Goal: Task Accomplishment & Management: Use online tool/utility

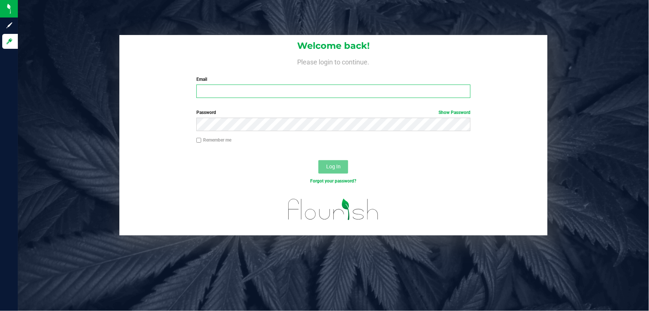
click at [255, 88] on input "Email" at bounding box center [333, 90] width 275 height 13
type input "[EMAIL_ADDRESS][DOMAIN_NAME]"
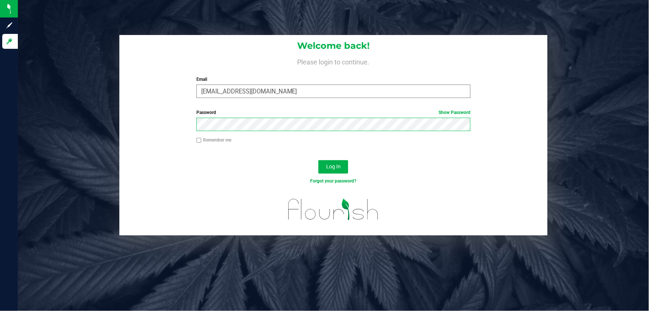
click at [319, 160] on button "Log In" at bounding box center [334, 166] width 30 height 13
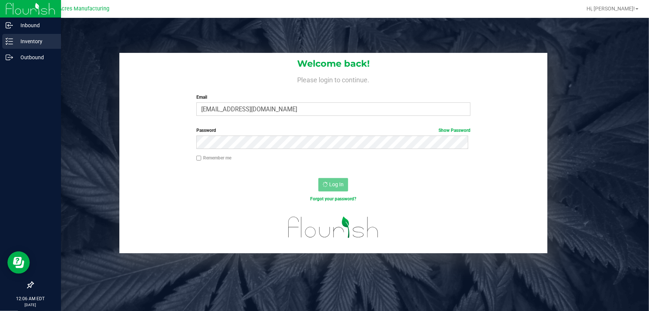
click at [16, 42] on p "Inventory" at bounding box center [35, 41] width 45 height 9
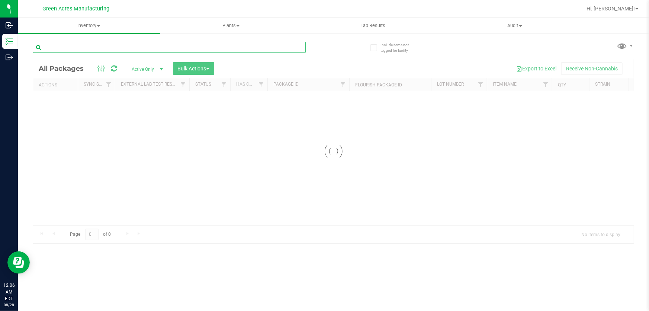
click at [157, 45] on input "text" at bounding box center [169, 47] width 273 height 11
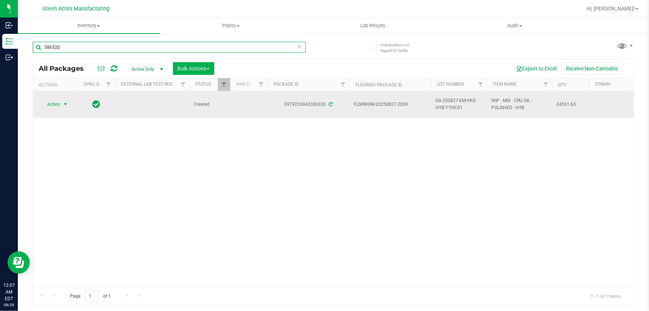
type input "386320"
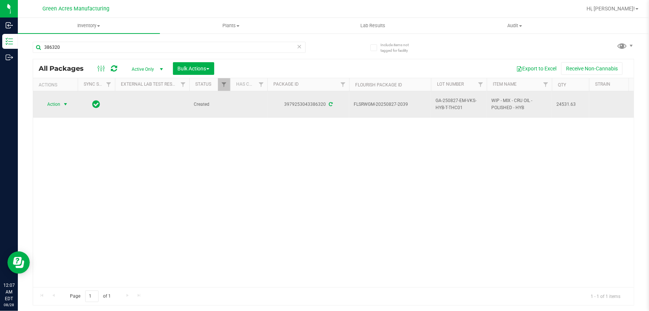
click at [58, 106] on span "Action" at bounding box center [51, 104] width 20 height 10
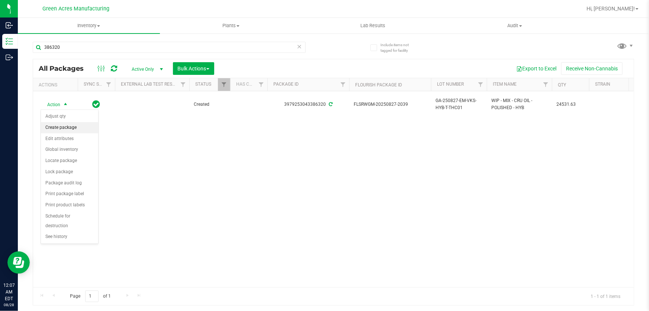
click at [82, 125] on li "Create package" at bounding box center [69, 127] width 57 height 11
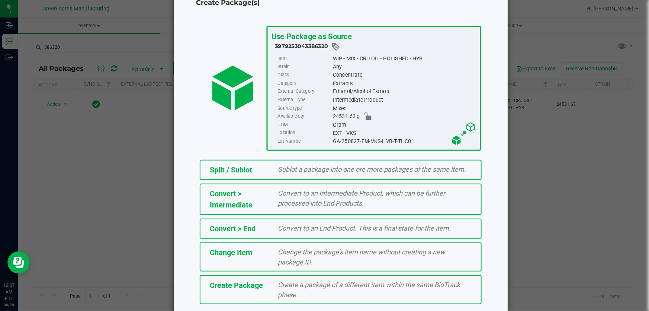
scroll to position [51, 0]
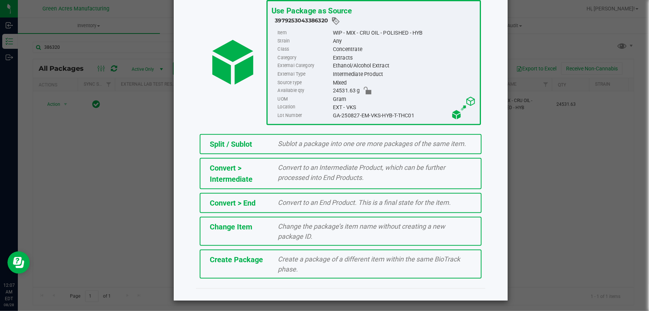
click at [331, 264] on div "Create a package of a different item within the same BioTrack phase." at bounding box center [375, 264] width 205 height 20
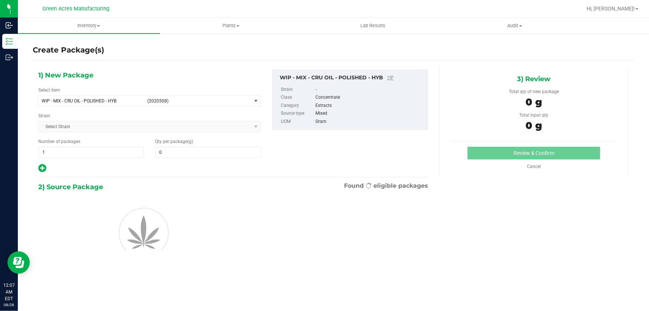
type input "0.0000"
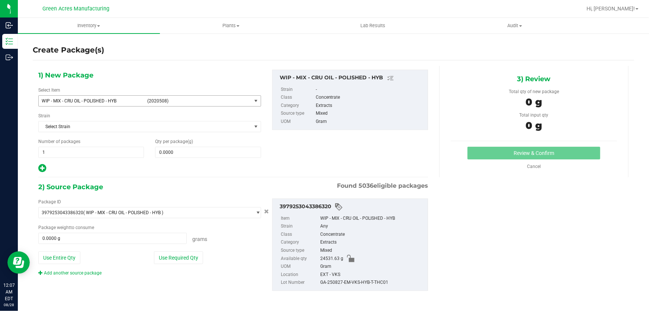
click at [255, 104] on span "select" at bounding box center [256, 101] width 9 height 10
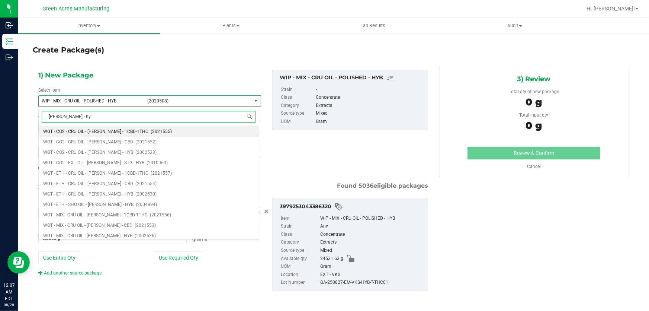
type input "devol - hyb"
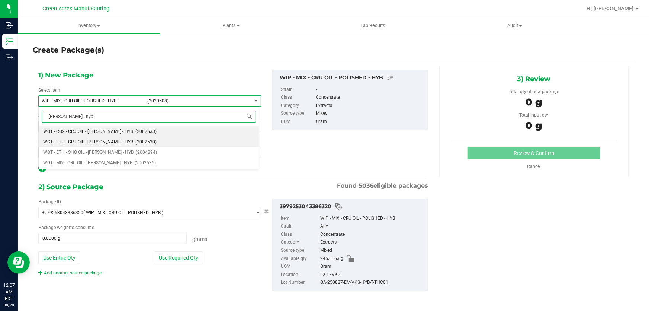
click at [104, 141] on span "WGT - ETH - CRU OIL - DEVOL - HYB" at bounding box center [88, 141] width 90 height 5
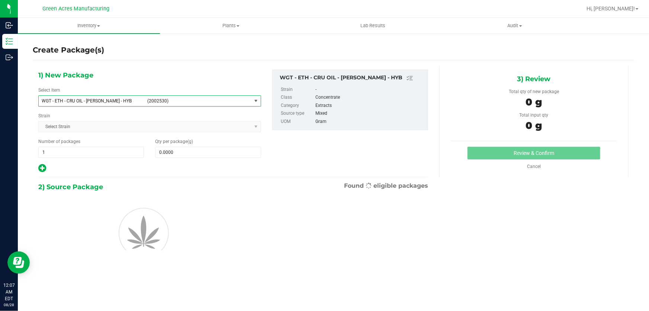
type input "0.0000"
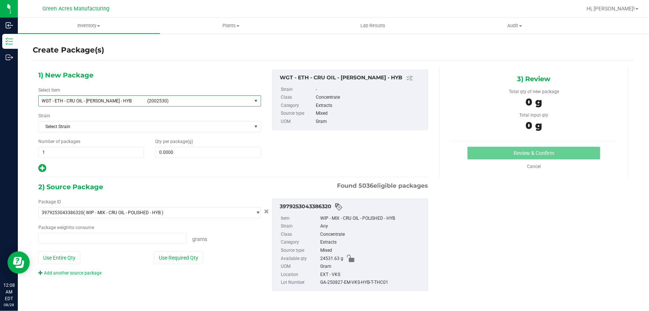
type input "0.0000 g"
click at [196, 148] on span at bounding box center [208, 152] width 106 height 11
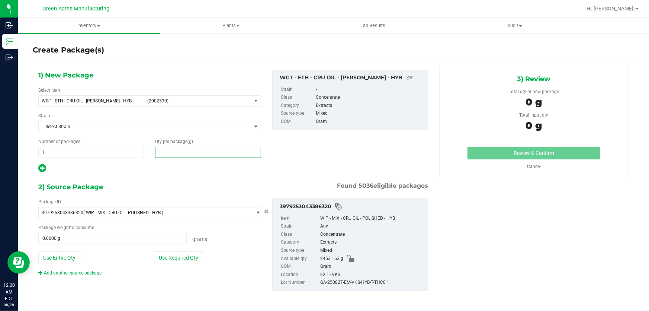
paste input "23040.53"
type input "23040.53"
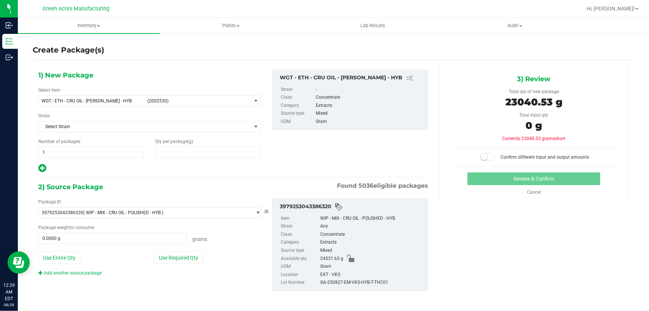
type input "23,040.5300"
click at [71, 255] on button "Use Entire Qty" at bounding box center [59, 257] width 42 height 13
type input "24531.6300 g"
click at [486, 156] on span at bounding box center [488, 156] width 15 height 7
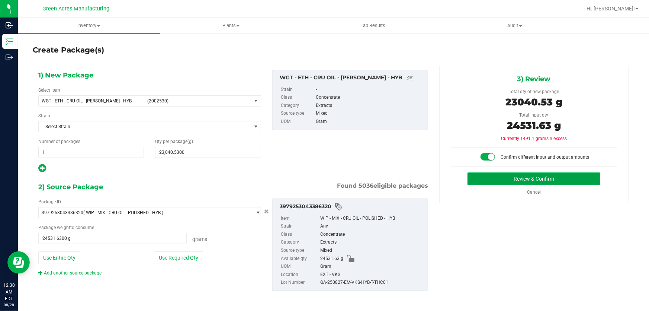
click at [508, 179] on button "Review & Confirm" at bounding box center [534, 178] width 133 height 13
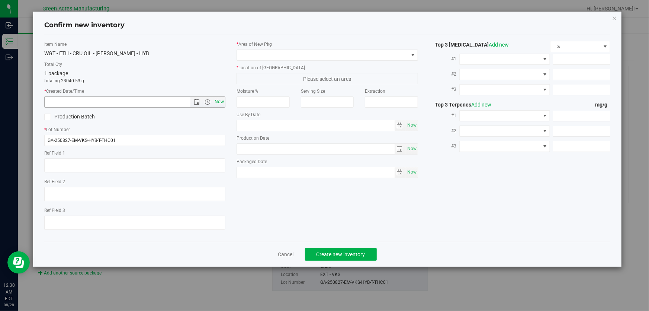
click at [223, 103] on span "Now" at bounding box center [219, 101] width 13 height 11
type input "8/28/2025 12:30 AM"
click at [299, 57] on span at bounding box center [322, 55] width 171 height 10
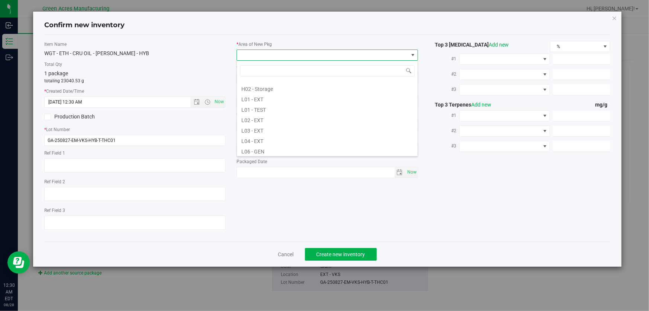
scroll to position [135, 0]
click at [282, 123] on li "L04 - EXT" at bounding box center [327, 127] width 181 height 10
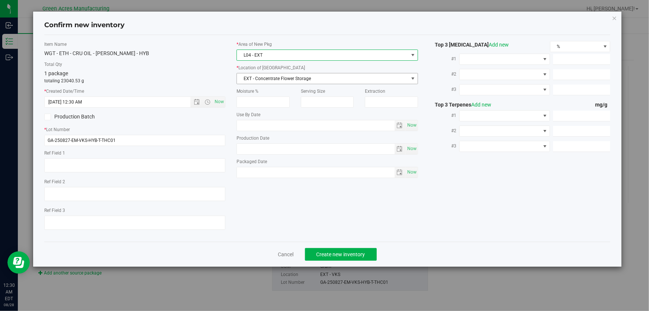
click at [291, 78] on span "EXT - Concentrate Flower Storage" at bounding box center [322, 78] width 171 height 10
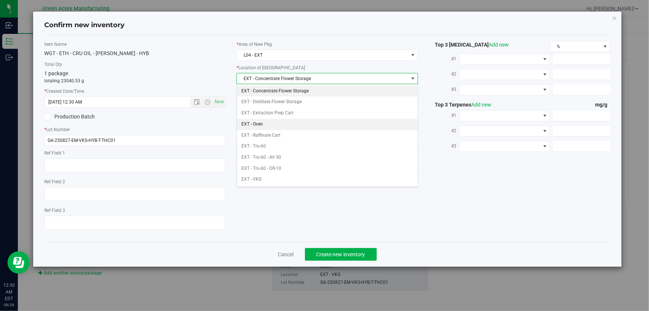
click at [293, 126] on li "EXT - Oven" at bounding box center [327, 124] width 181 height 11
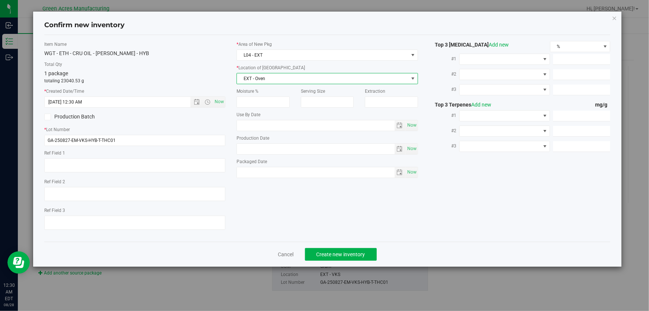
click at [364, 78] on span "EXT - Oven" at bounding box center [322, 78] width 171 height 10
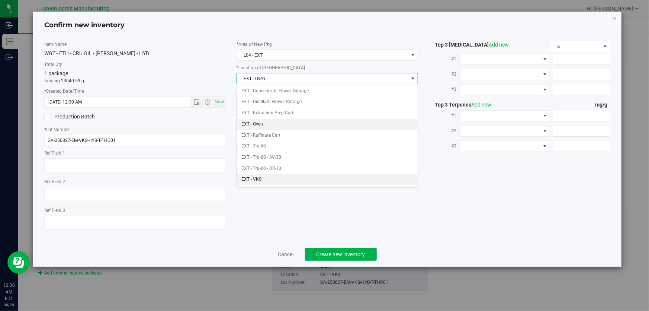
click at [271, 178] on li "EXT - VKS" at bounding box center [327, 179] width 181 height 11
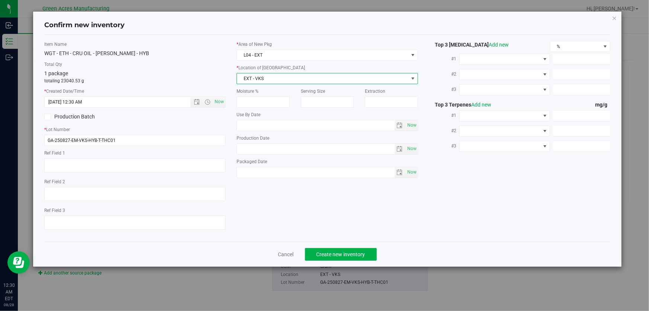
click at [358, 77] on span "EXT - VKS" at bounding box center [322, 78] width 171 height 10
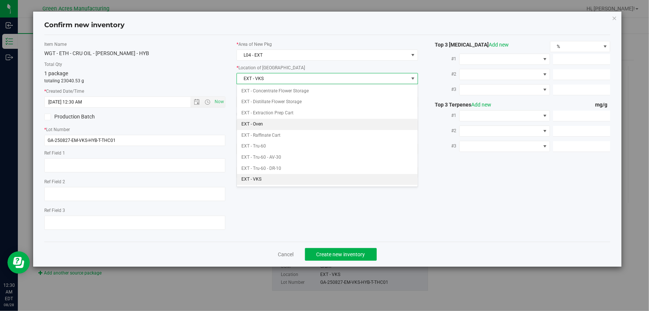
click at [278, 127] on li "EXT - Oven" at bounding box center [327, 124] width 181 height 11
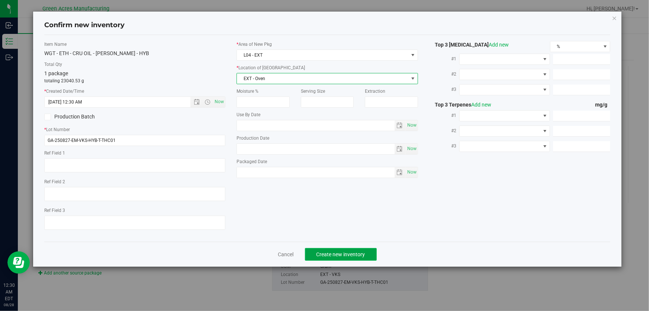
click at [349, 249] on button "Create new inventory" at bounding box center [341, 254] width 72 height 13
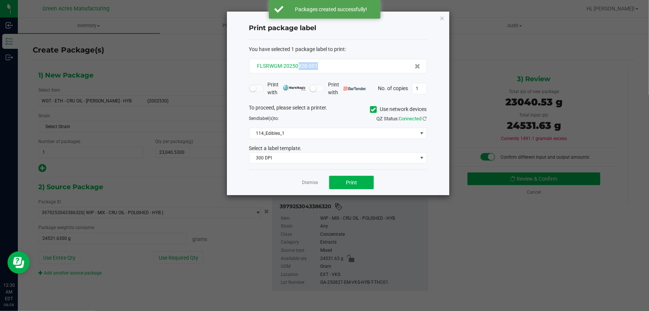
drag, startPoint x: 327, startPoint y: 63, endPoint x: 298, endPoint y: 68, distance: 29.5
click at [298, 68] on div "FLSRWGM-20250828-001" at bounding box center [338, 66] width 165 height 8
copy span "828-001"
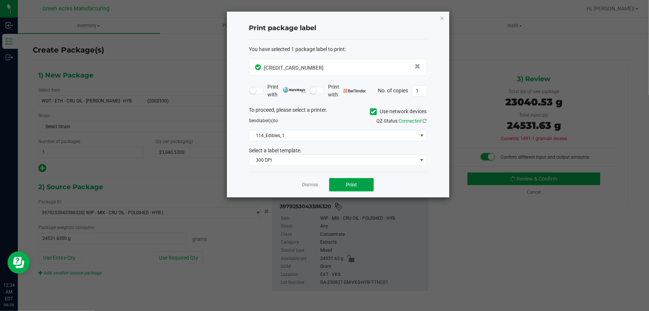
click at [356, 180] on button "Print" at bounding box center [351, 184] width 45 height 13
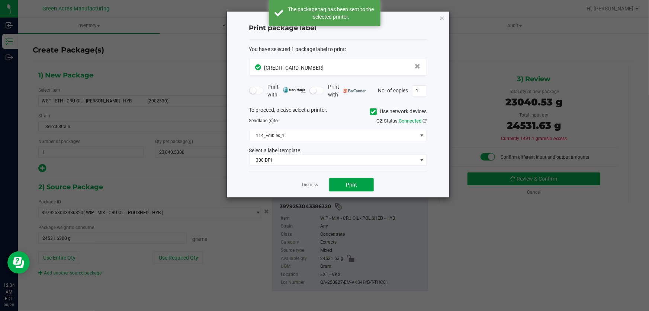
click at [356, 180] on button "Print" at bounding box center [351, 184] width 45 height 13
click at [378, 129] on div "To proceed, please select a printer. Use network devices Send label(s) to: QZ S…" at bounding box center [338, 136] width 178 height 60
click at [373, 136] on span "114_Edibles_1" at bounding box center [334, 135] width 168 height 10
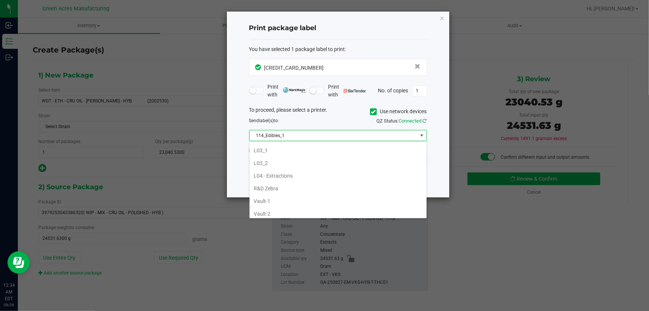
scroll to position [271, 0]
click at [309, 170] on li "L04 - Extractions" at bounding box center [338, 169] width 177 height 13
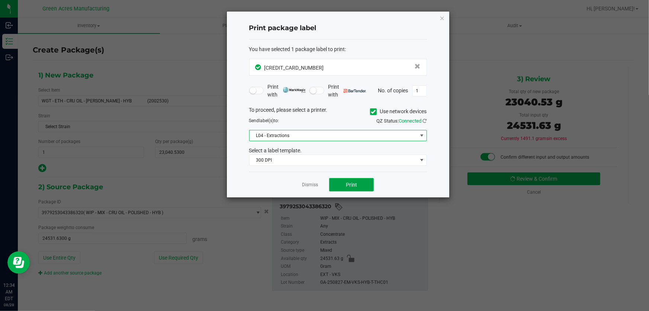
click at [355, 185] on span "Print" at bounding box center [351, 185] width 11 height 6
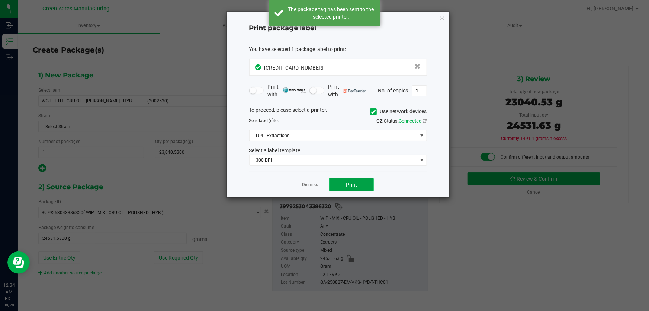
click at [355, 185] on span "Print" at bounding box center [351, 185] width 11 height 6
click at [353, 185] on span "Print" at bounding box center [351, 185] width 11 height 6
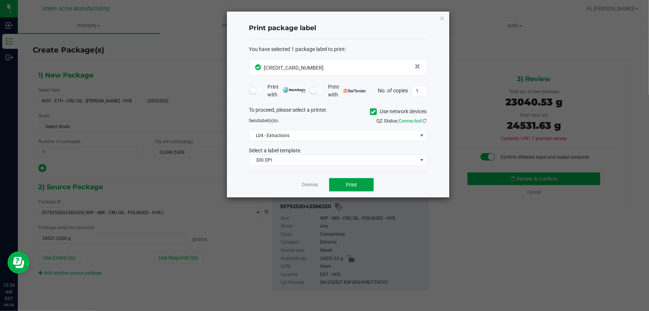
click at [356, 185] on span "Print" at bounding box center [351, 185] width 11 height 6
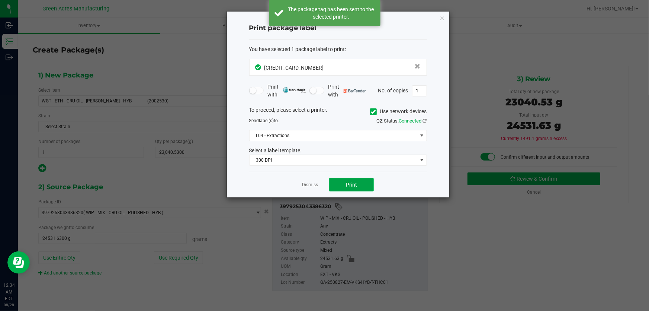
click at [356, 185] on span "Print" at bounding box center [351, 185] width 11 height 6
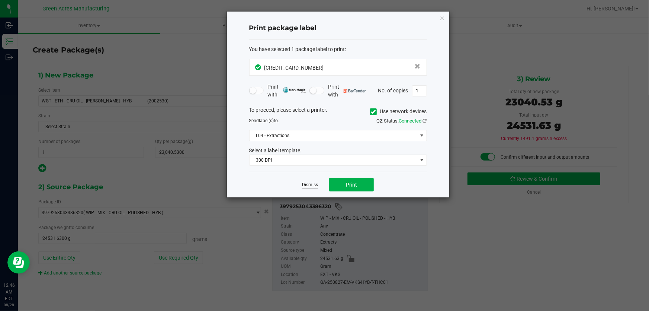
click at [307, 186] on link "Dismiss" at bounding box center [310, 185] width 16 height 6
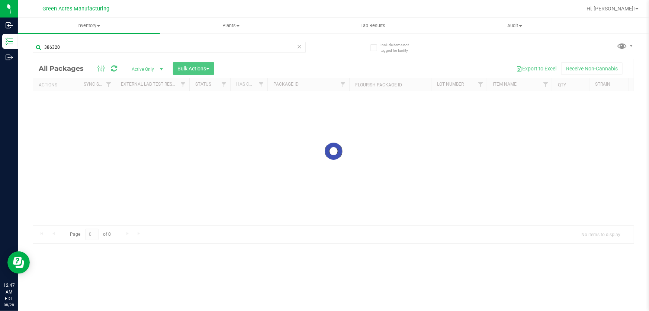
click at [298, 46] on icon at bounding box center [299, 46] width 5 height 9
